Goal: Entertainment & Leisure: Consume media (video, audio)

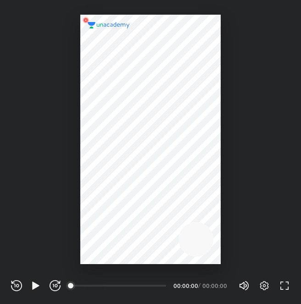
scroll to position [304, 301]
click at [33, 280] on icon "button" at bounding box center [35, 285] width 11 height 11
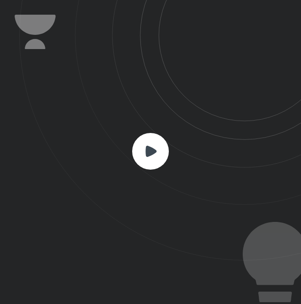
click at [153, 171] on div at bounding box center [150, 152] width 37 height 39
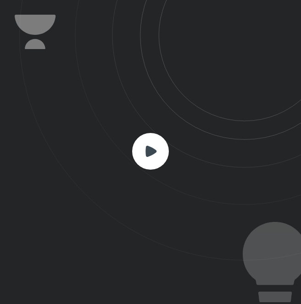
click at [152, 163] on div at bounding box center [150, 152] width 37 height 39
click at [152, 163] on rect at bounding box center [150, 151] width 37 height 37
drag, startPoint x: 152, startPoint y: 163, endPoint x: 385, endPoint y: 253, distance: 249.8
click at [300, 0] on html "CONNECTING TO 's CLASS REWIND (J) PLAY (K) FORWARD (L) 00:00 00:00:00 / 00:00:0…" at bounding box center [150, 0] width 301 height 0
